Goal: Information Seeking & Learning: Learn about a topic

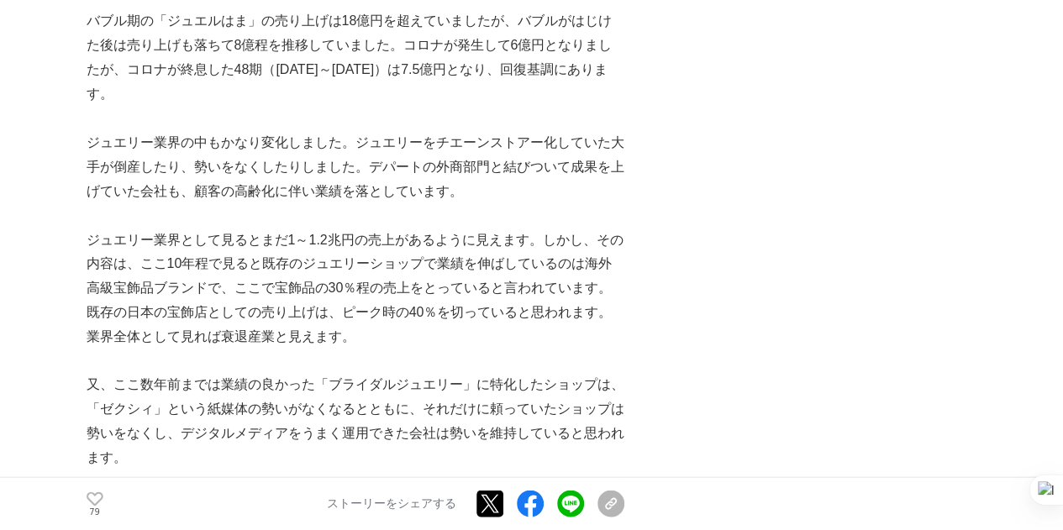
scroll to position [1512, 0]
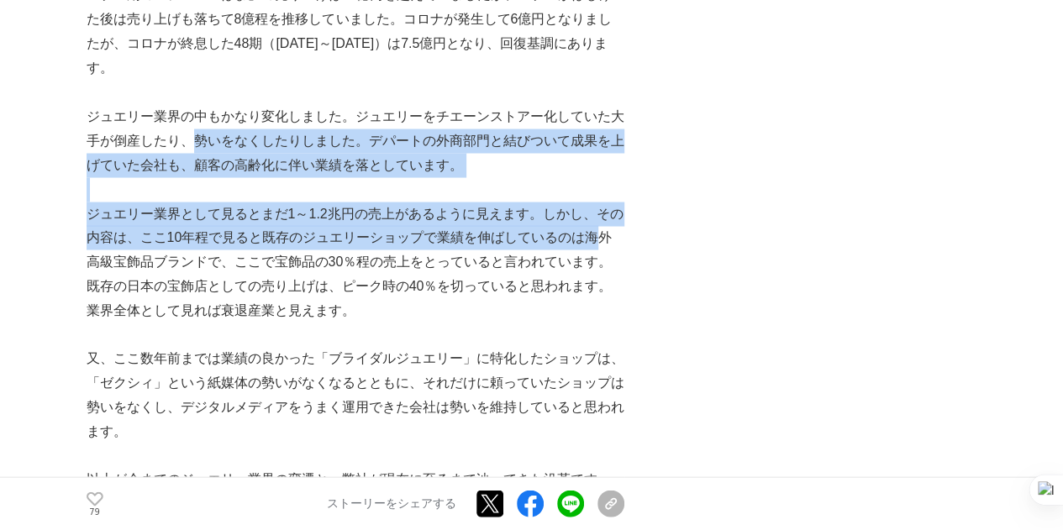
drag, startPoint x: 194, startPoint y: 114, endPoint x: 91, endPoint y: 256, distance: 175.6
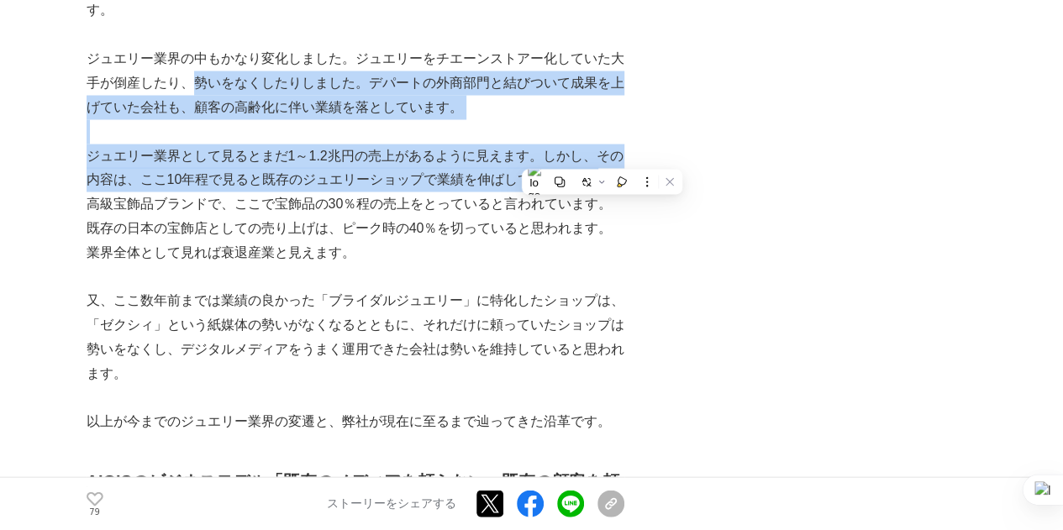
scroll to position [1596, 0]
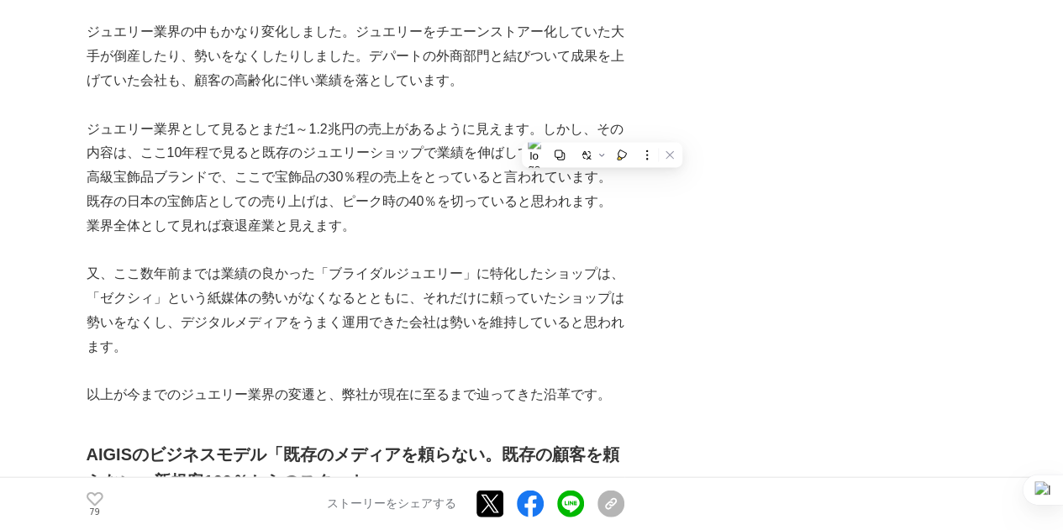
click at [287, 239] on p at bounding box center [356, 251] width 538 height 24
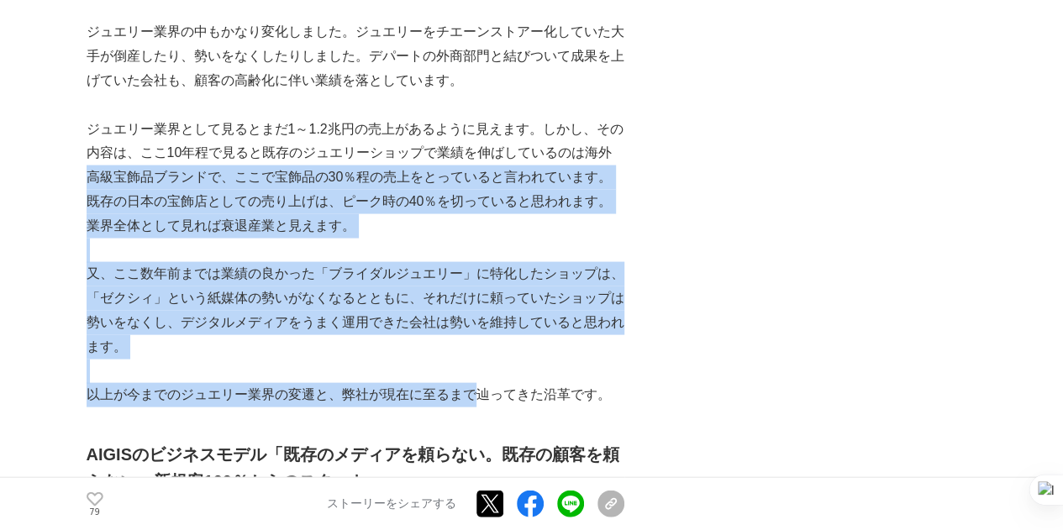
drag, startPoint x: 90, startPoint y: 152, endPoint x: 480, endPoint y: 367, distance: 445.2
click at [480, 367] on div "AIGISではお客様が手作りしていただいた指輪を見るたびにこれを二人で作って良かったという ・思い出に残る時間と空間を提供する ・美しい指輪を作れるよう社員が…" at bounding box center [356, 470] width 538 height 3529
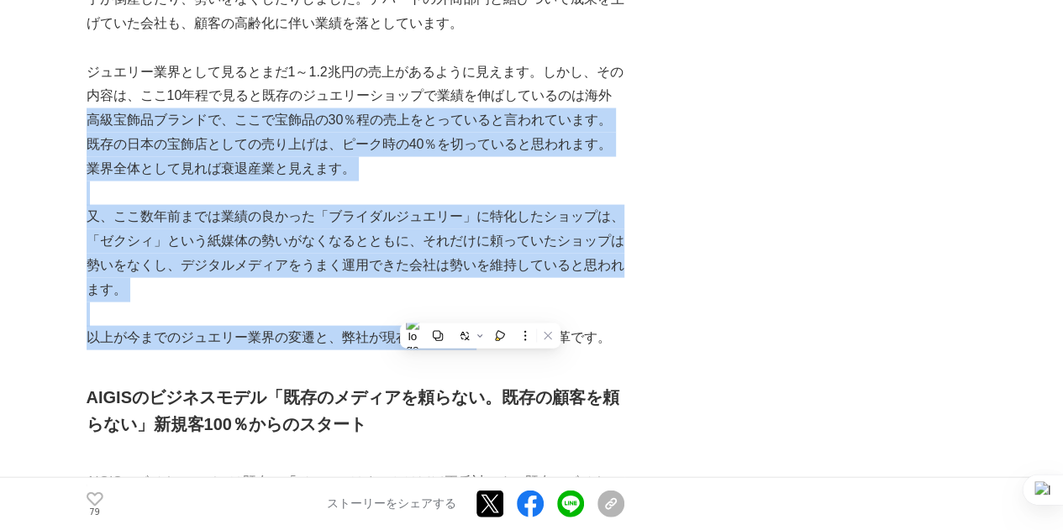
scroll to position [1680, 0]
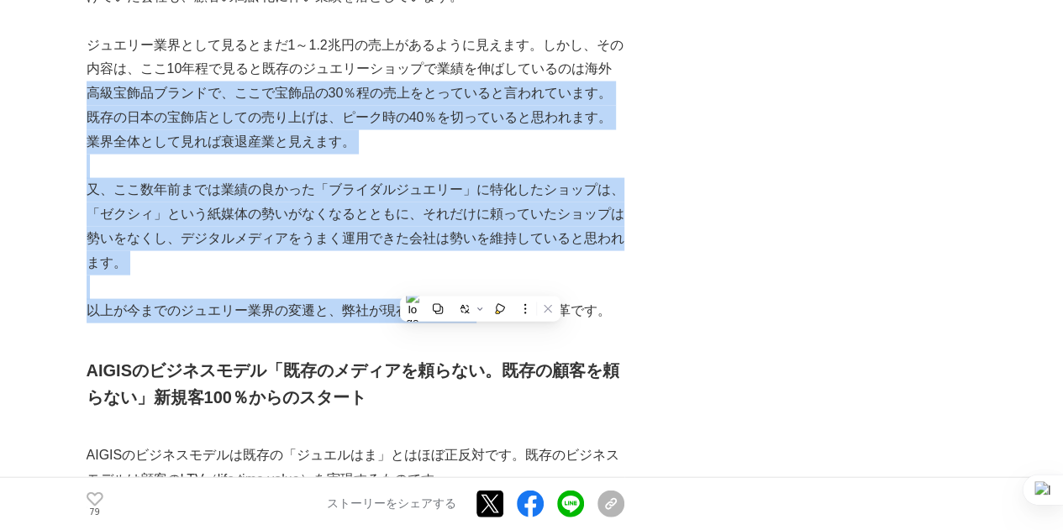
click at [244, 299] on p "以上が今までのジュエリー業界の変遷と、弊社が現在に至るまで辿ってきた沿革です。" at bounding box center [356, 311] width 538 height 24
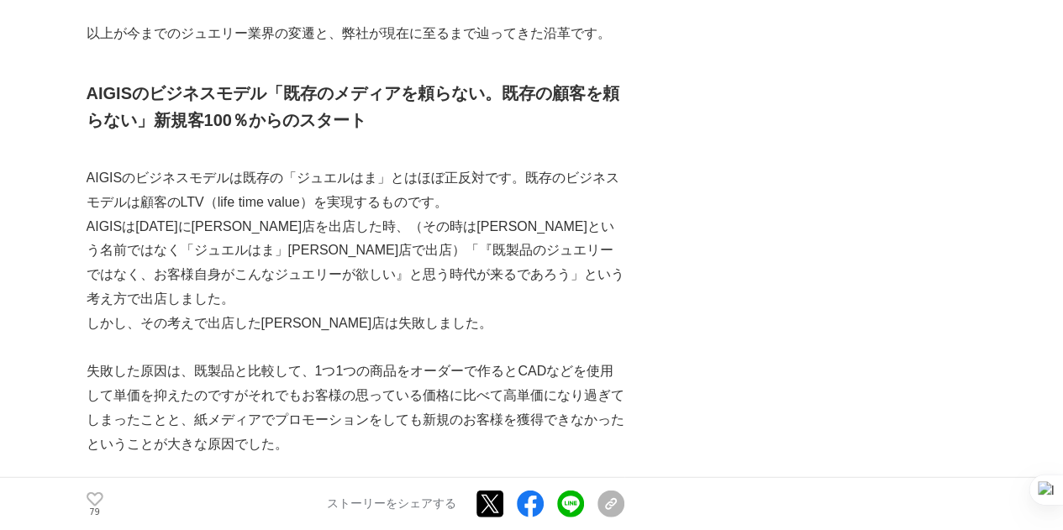
scroll to position [1932, 0]
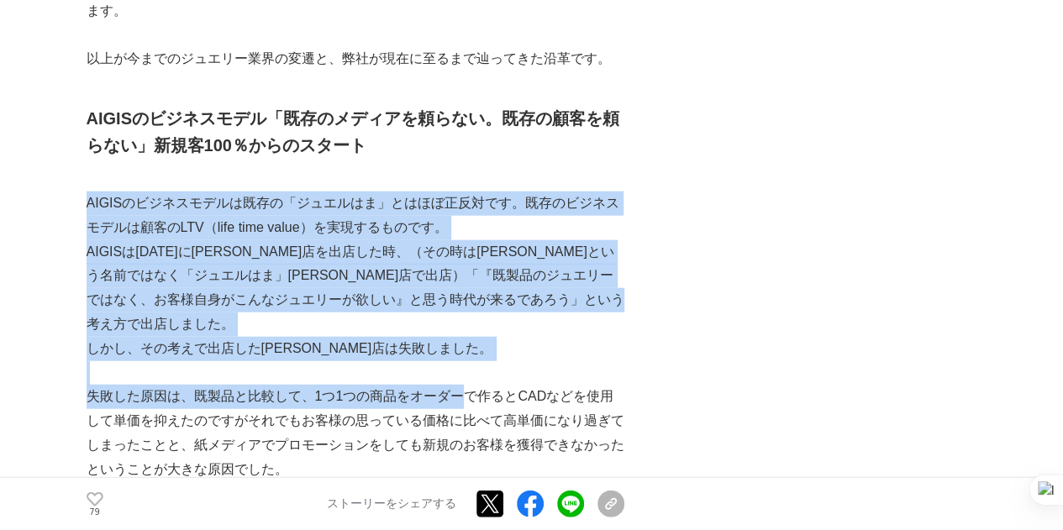
drag, startPoint x: 87, startPoint y: 182, endPoint x: 450, endPoint y: 357, distance: 403.6
click at [455, 358] on div "AIGISではお客様が手作りしていただいた指輪を見るたびにこれを二人で作って良かったという ・思い出に残る時間と空間を提供する ・美しい指輪を作れるよう社員が…" at bounding box center [356, 134] width 538 height 3529
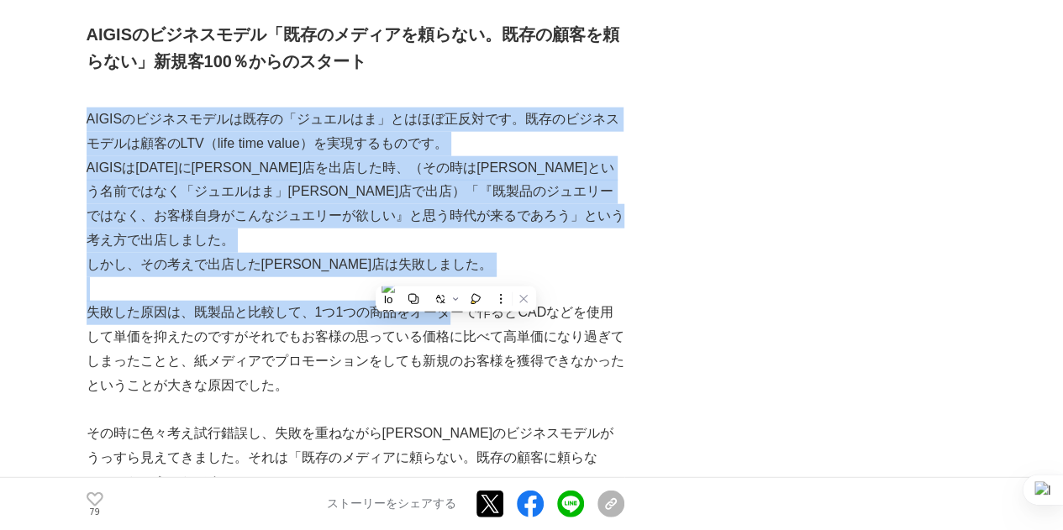
click at [265, 117] on p "AIGISのビジネスモデルは既存の「ジュエルはま」とはほぼ正反対です。既存のビジネスモデルは顧客のLTV（life time value）を実現するものです。" at bounding box center [356, 132] width 538 height 49
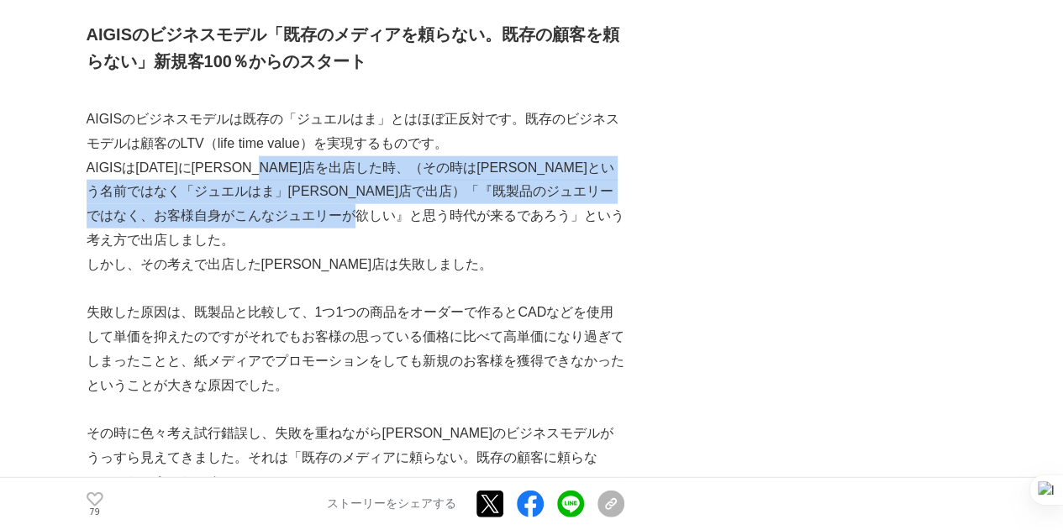
drag, startPoint x: 318, startPoint y: 142, endPoint x: 571, endPoint y: 201, distance: 259.6
click at [571, 201] on p "AIGISは[DATE]に[PERSON_NAME]店を出店した時、（その時は[PERSON_NAME]という名前ではなく「ジュエルはま」[PERSON_NA…" at bounding box center [356, 204] width 538 height 97
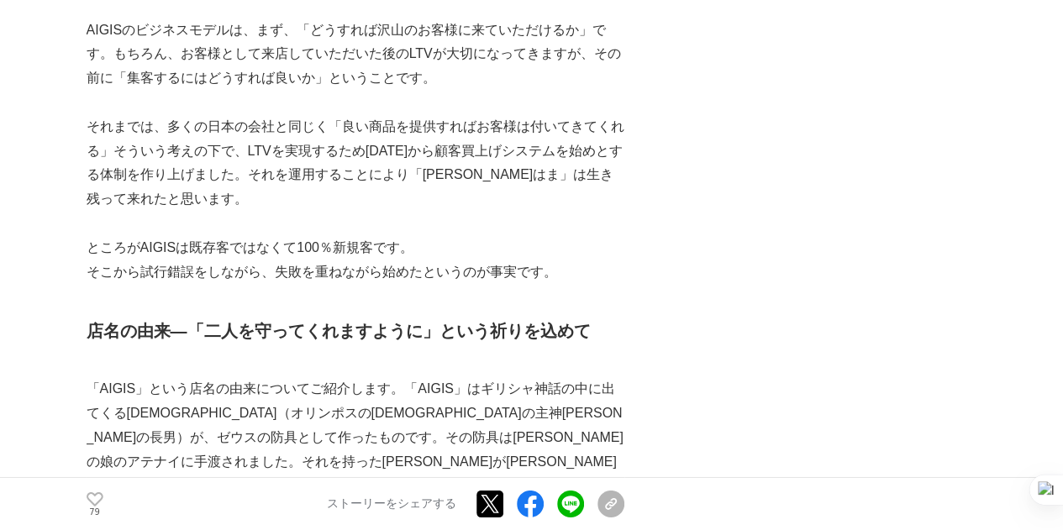
scroll to position [2605, 0]
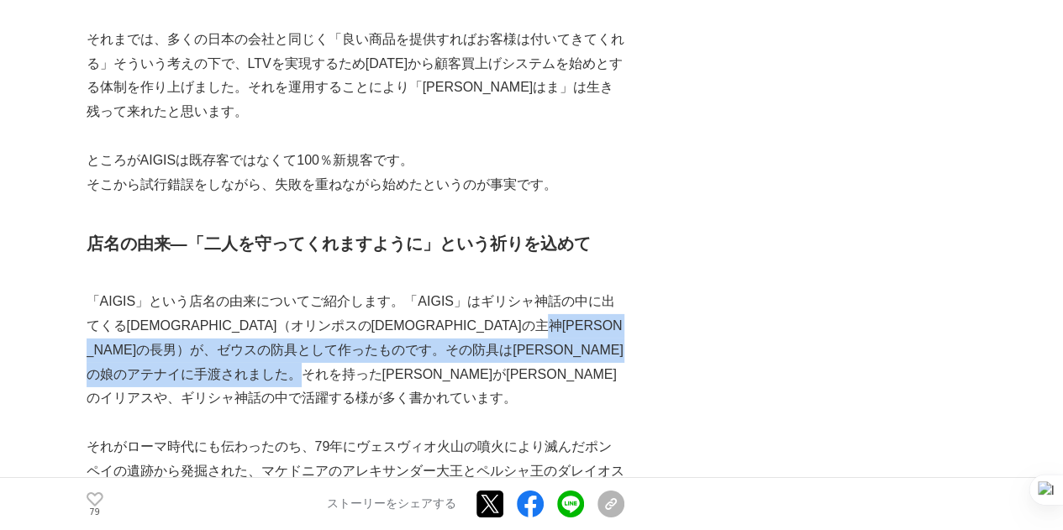
drag, startPoint x: 184, startPoint y: 308, endPoint x: 591, endPoint y: 323, distance: 407.8
click at [591, 323] on p "「AIGIS」という店名の由来についてご紹介します。「AIGIS」はギリシャ神話の中に出てくる[DEMOGRAPHIC_DATA]（オリンポスの[DEMOGR…" at bounding box center [356, 350] width 538 height 121
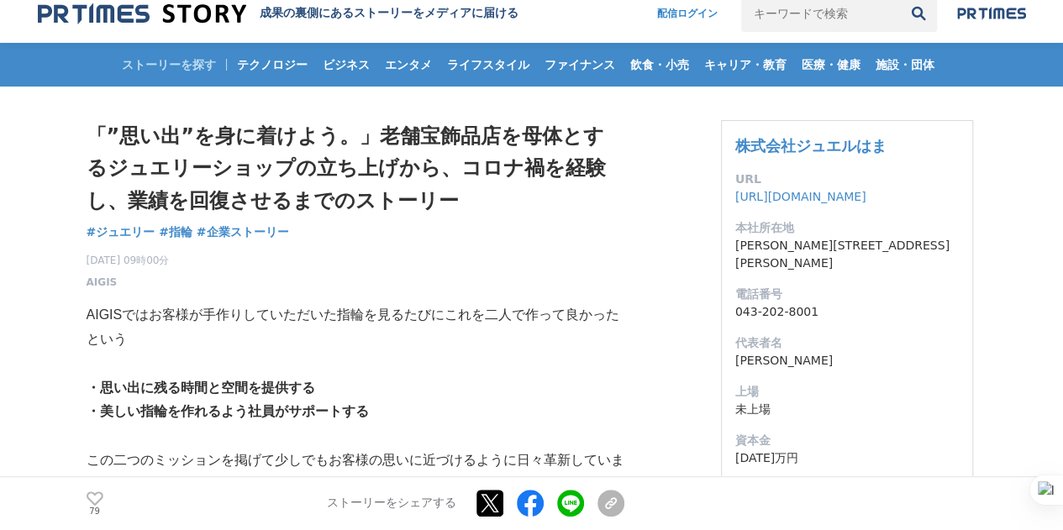
scroll to position [0, 0]
